Goal: Task Accomplishment & Management: Manage account settings

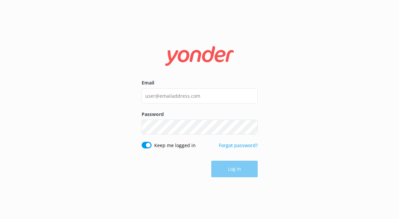
click at [173, 104] on div "Email" at bounding box center [200, 94] width 116 height 31
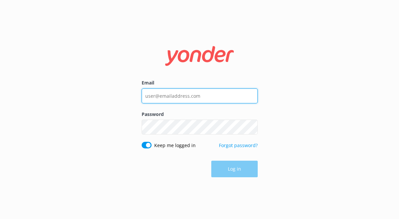
click at [173, 96] on input "Email" at bounding box center [200, 96] width 116 height 15
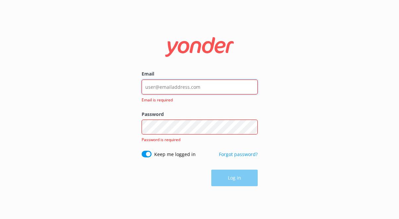
type input "[EMAIL_ADDRESS][DOMAIN_NAME]"
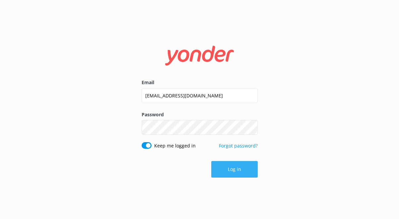
click at [215, 168] on button "Log in" at bounding box center [234, 169] width 46 height 17
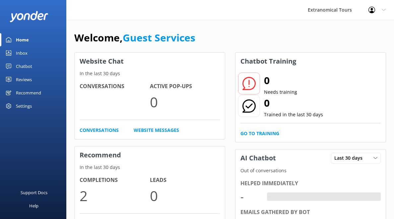
click at [39, 48] on link "Inbox" at bounding box center [33, 52] width 66 height 13
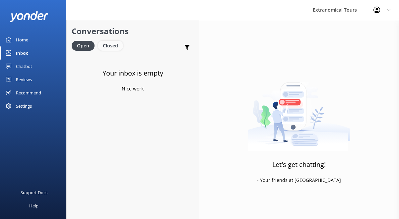
click at [114, 44] on div "Closed" at bounding box center [110, 46] width 25 height 10
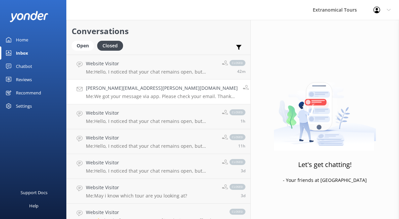
click at [141, 88] on h4 "[PERSON_NAME][EMAIL_ADDRESS][PERSON_NAME][DOMAIN_NAME]" at bounding box center [162, 88] width 152 height 7
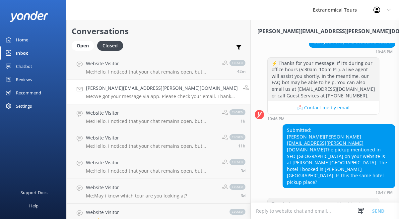
scroll to position [232, 0]
